Goal: Find specific fact: Find specific fact

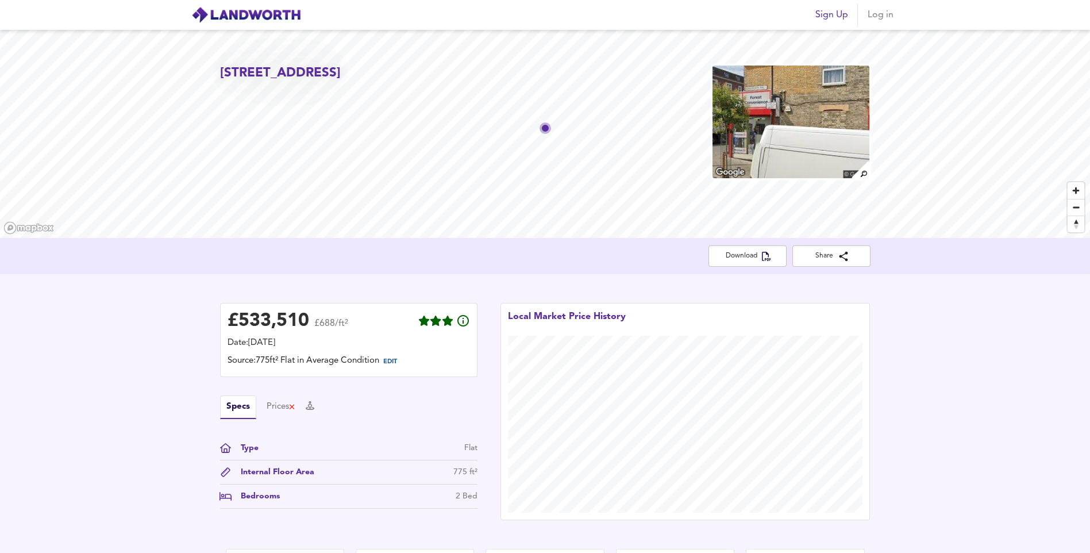
drag, startPoint x: 380, startPoint y: 94, endPoint x: 277, endPoint y: 80, distance: 103.2
click at [277, 80] on h2 "[STREET_ADDRESS]" at bounding box center [280, 73] width 121 height 18
drag, startPoint x: 277, startPoint y: 80, endPoint x: 356, endPoint y: 91, distance: 78.9
click at [341, 82] on h2 "[STREET_ADDRESS]" at bounding box center [280, 73] width 121 height 18
drag, startPoint x: 376, startPoint y: 91, endPoint x: 318, endPoint y: 89, distance: 57.5
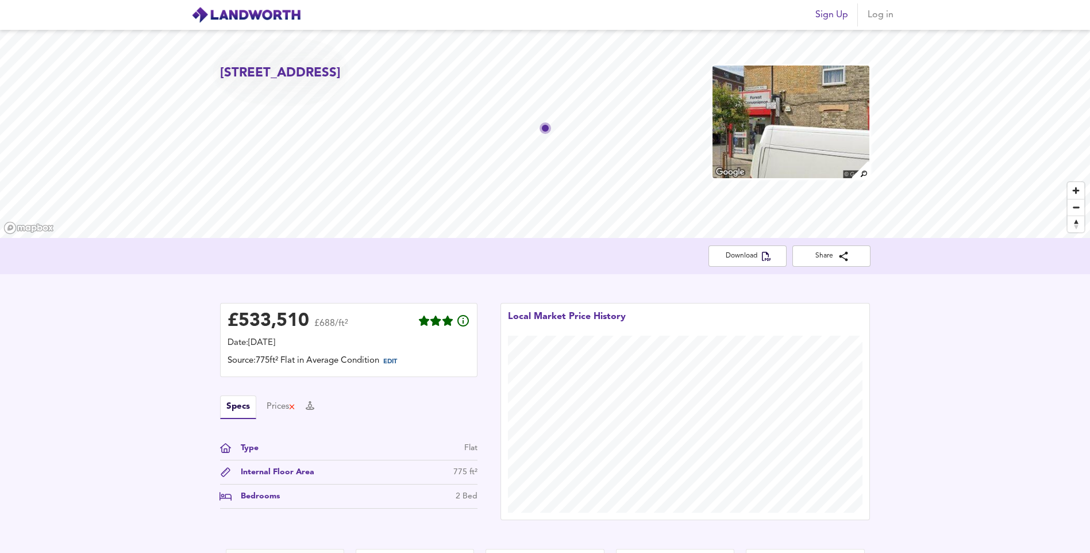
click at [318, 82] on h2 "[STREET_ADDRESS]" at bounding box center [280, 73] width 121 height 18
drag, startPoint x: 318, startPoint y: 89, endPoint x: 329, endPoint y: 94, distance: 12.1
copy h2 "E17 4NE"
click at [302, 97] on div "[STREET_ADDRESS]" at bounding box center [545, 134] width 1090 height 208
drag, startPoint x: 322, startPoint y: 91, endPoint x: 378, endPoint y: 96, distance: 55.9
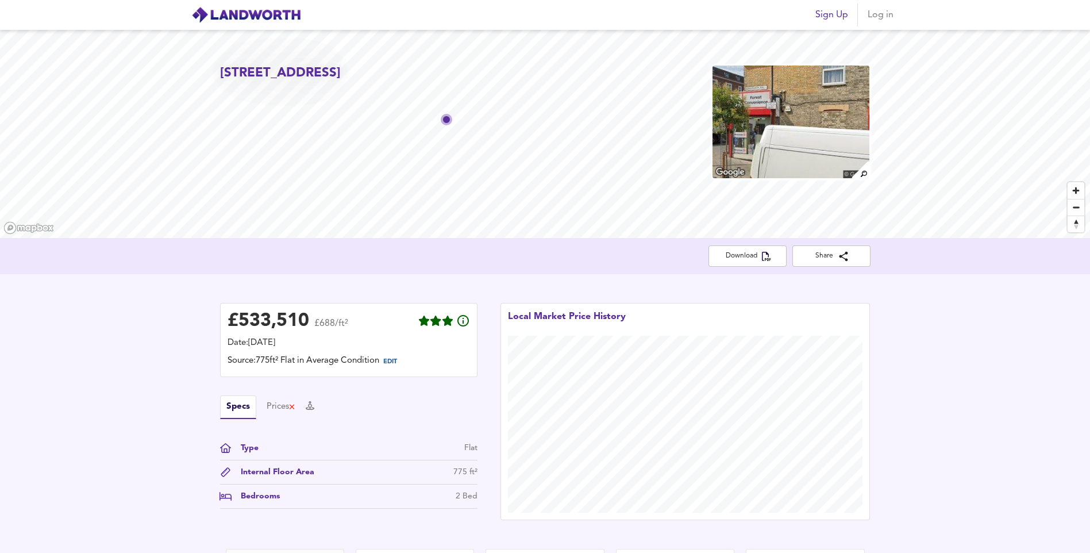
click at [341, 82] on h2 "[STREET_ADDRESS]" at bounding box center [280, 73] width 121 height 18
drag, startPoint x: 378, startPoint y: 96, endPoint x: 371, endPoint y: 89, distance: 9.7
copy h2 "E17 4NE"
